Goal: Task Accomplishment & Management: Use online tool/utility

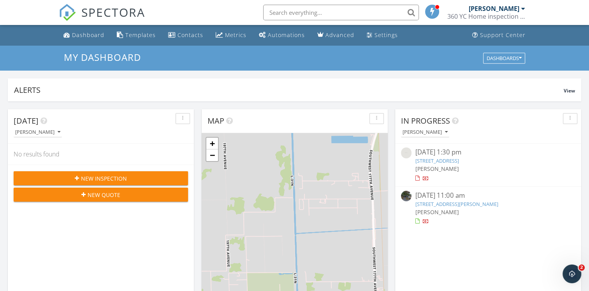
click at [429, 203] on link "[STREET_ADDRESS][PERSON_NAME]" at bounding box center [457, 203] width 83 height 7
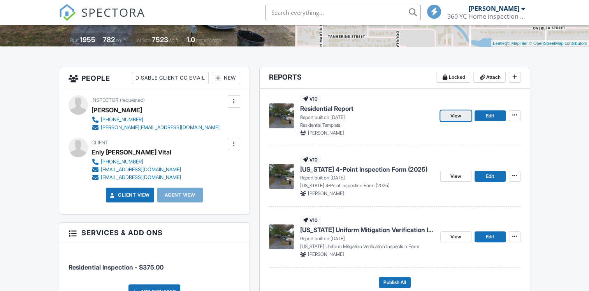
click at [443, 120] on link "View" at bounding box center [456, 115] width 31 height 11
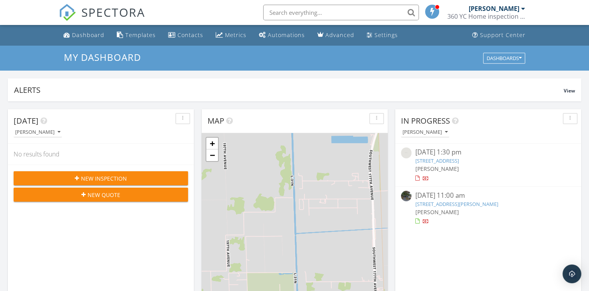
click at [432, 204] on link "[STREET_ADDRESS][PERSON_NAME]" at bounding box center [457, 203] width 83 height 7
click at [432, 204] on link "1611 Stevenson Dr, Clearwater, FL 33755" at bounding box center [457, 203] width 83 height 7
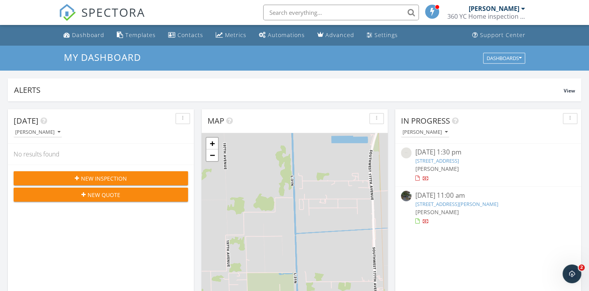
click at [432, 204] on link "1611 Stevenson Dr, Clearwater, FL 33755" at bounding box center [457, 203] width 83 height 7
click at [428, 200] on link "1611 Stevenson Dr, Clearwater, FL 33755" at bounding box center [457, 203] width 83 height 7
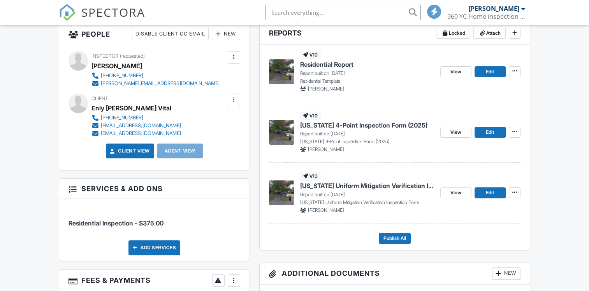
click at [444, 154] on div "v10 [US_STATE] 4-Point Inspection Form (2025) Report built on [DATE] [US_STATE]…" at bounding box center [395, 133] width 252 height 57
click at [453, 135] on span "View" at bounding box center [456, 132] width 11 height 8
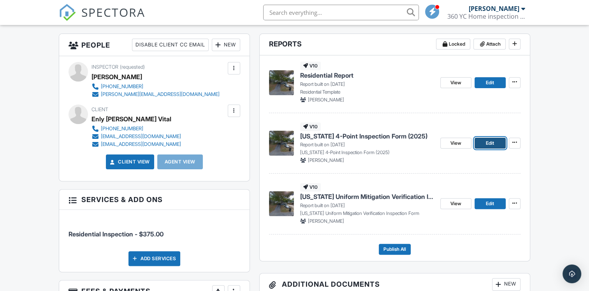
click at [492, 143] on span "Edit" at bounding box center [490, 143] width 8 height 8
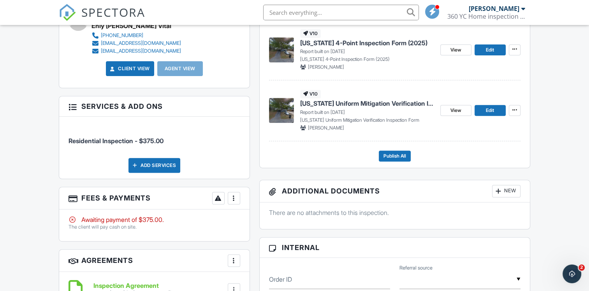
scroll to position [287, 0]
